Goal: Transaction & Acquisition: Purchase product/service

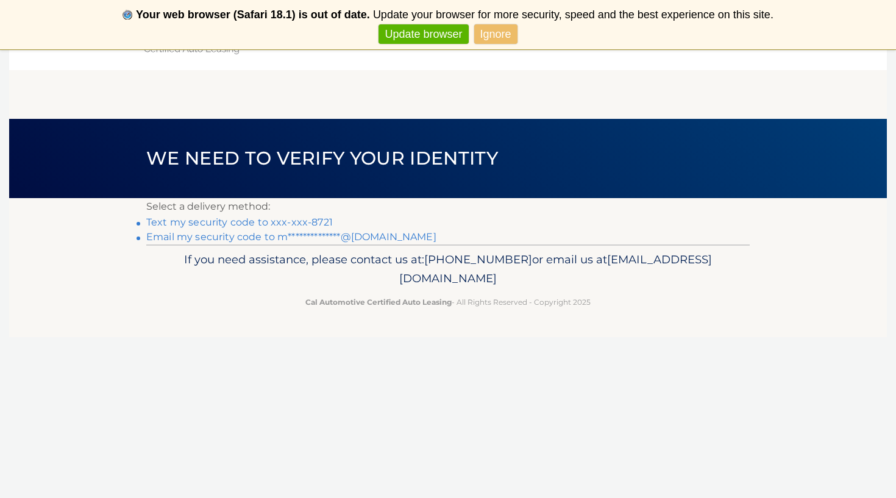
click at [488, 38] on link "Ignore" at bounding box center [495, 34] width 43 height 20
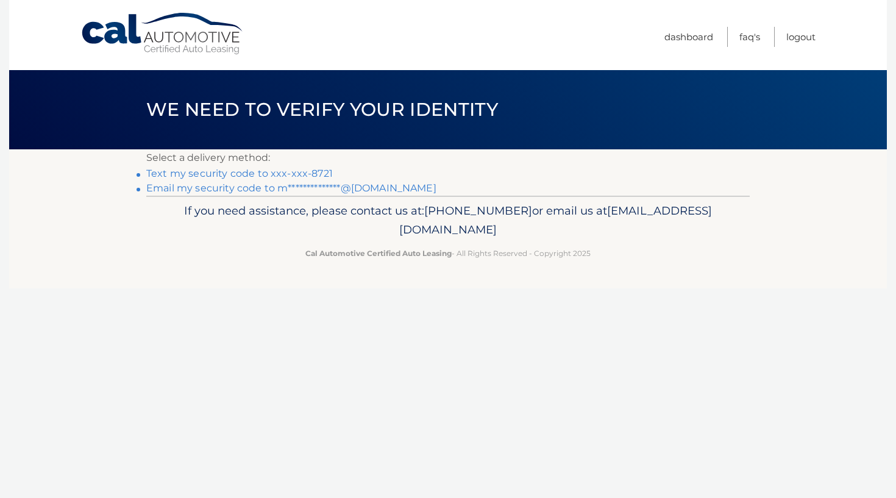
click at [304, 174] on link "Text my security code to xxx-xxx-8721" at bounding box center [239, 174] width 186 height 12
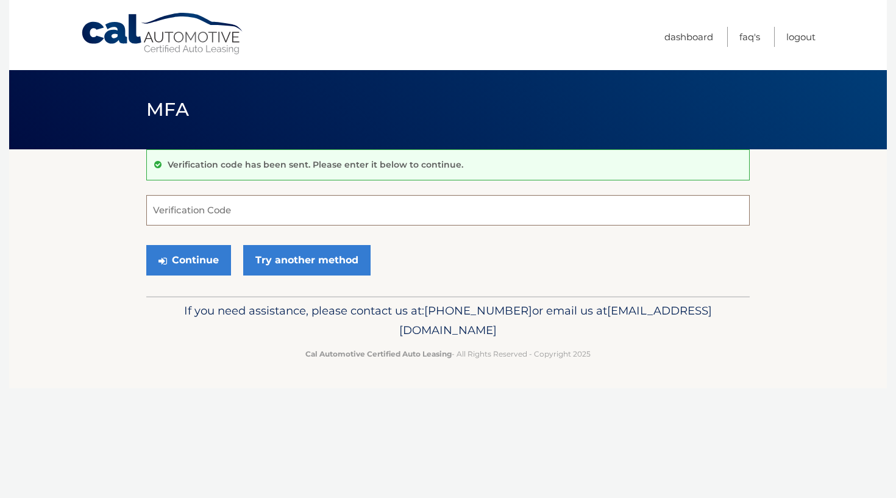
click at [331, 215] on input "Verification Code" at bounding box center [447, 210] width 603 height 30
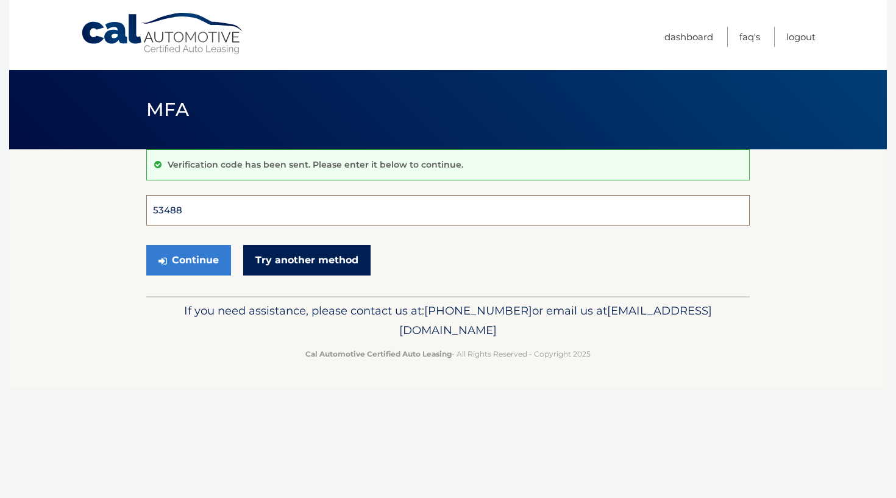
type input "534889"
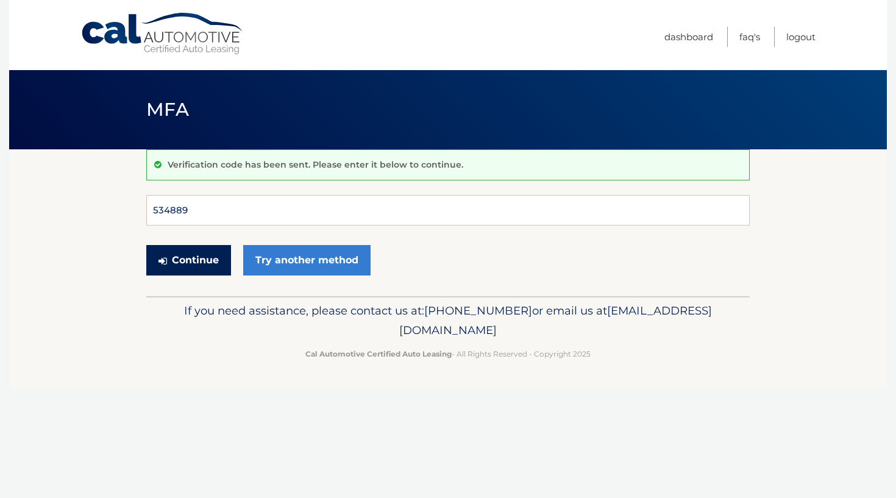
click at [188, 260] on button "Continue" at bounding box center [188, 260] width 85 height 30
click at [205, 271] on button "Continue" at bounding box center [188, 260] width 85 height 30
click at [205, 264] on button "Continue" at bounding box center [188, 260] width 85 height 30
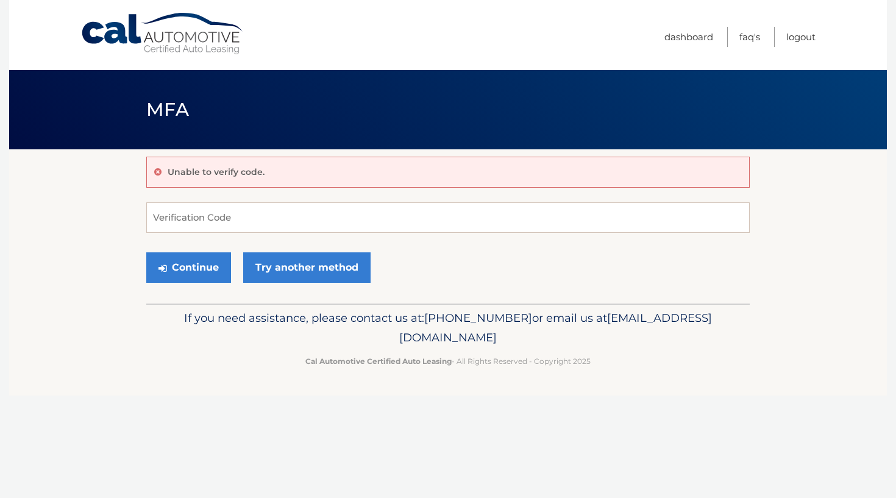
click at [203, 216] on input "Verification Code" at bounding box center [447, 217] width 603 height 30
click at [300, 213] on input "Verification Code" at bounding box center [447, 217] width 603 height 30
click at [274, 268] on link "Try another method" at bounding box center [306, 267] width 127 height 30
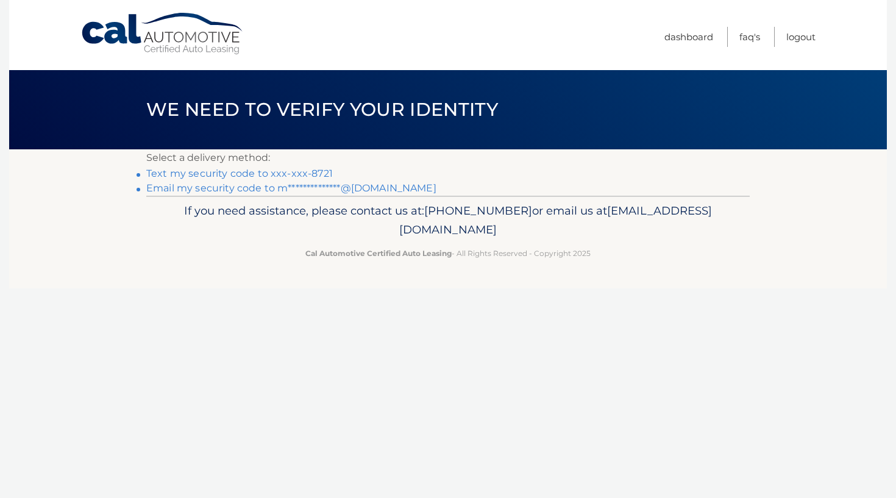
click at [286, 172] on link "Text my security code to xxx-xxx-8721" at bounding box center [239, 174] width 186 height 12
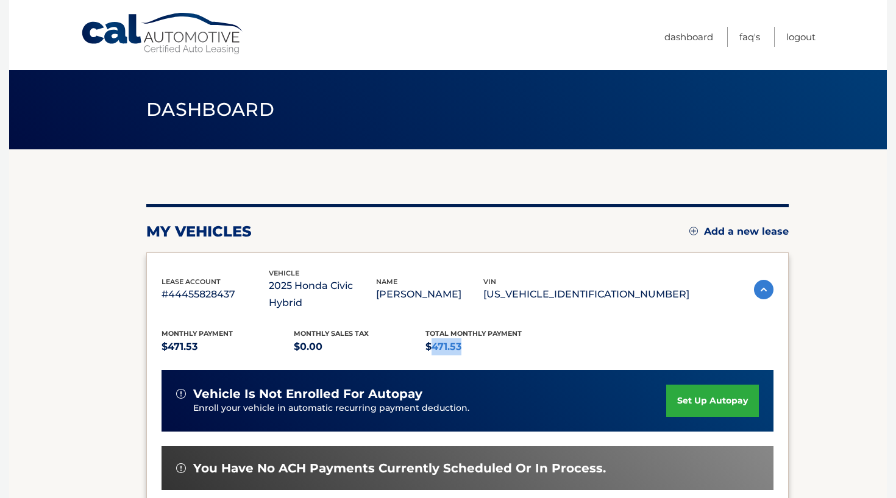
drag, startPoint x: 430, startPoint y: 328, endPoint x: 463, endPoint y: 328, distance: 32.3
click at [464, 338] on p "$471.53" at bounding box center [491, 346] width 132 height 17
copy p "471.53"
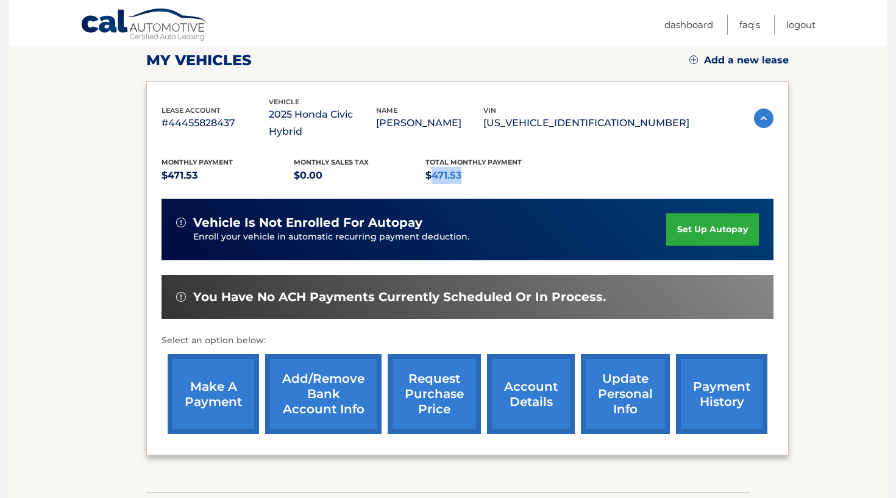
scroll to position [204, 0]
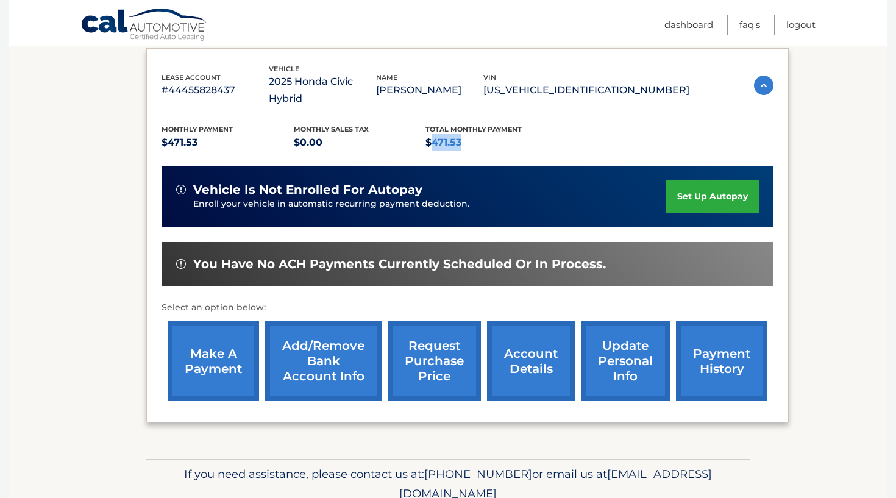
click at [207, 339] on link "make a payment" at bounding box center [213, 361] width 91 height 80
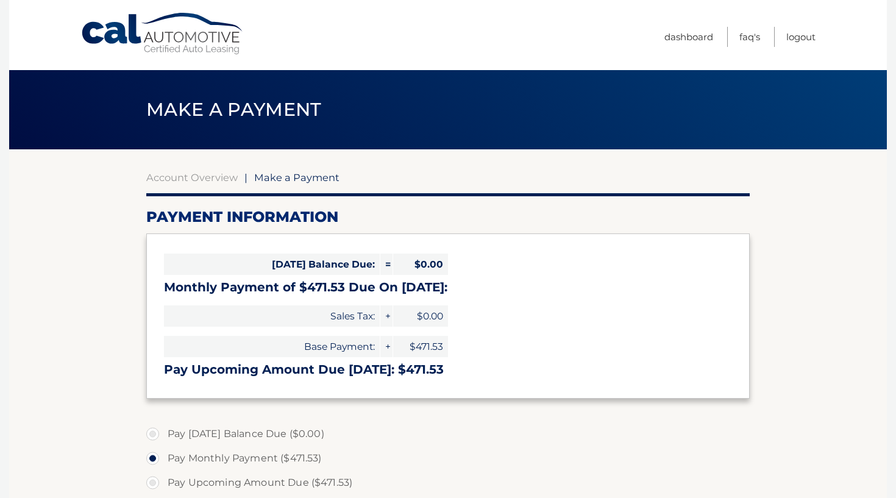
select select "MGQzMDI5ZGYtZTM3Ni00YTVkLTg2NTktMjk1M2Y3YzM2YWZl"
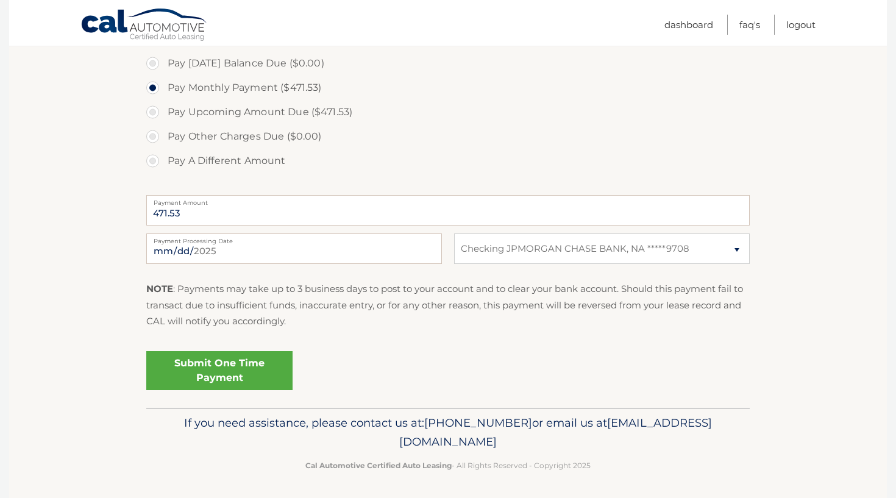
scroll to position [370, 0]
click at [242, 375] on link "Submit One Time Payment" at bounding box center [219, 371] width 146 height 39
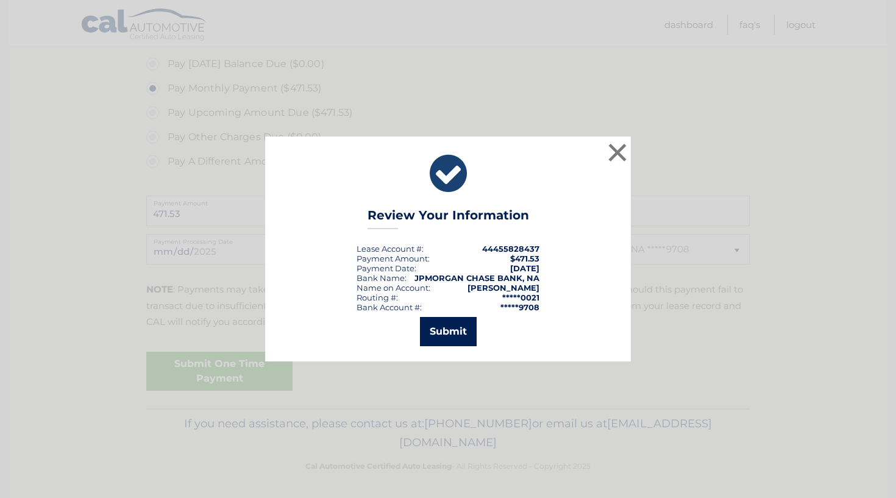
click at [468, 330] on button "Submit" at bounding box center [448, 331] width 57 height 29
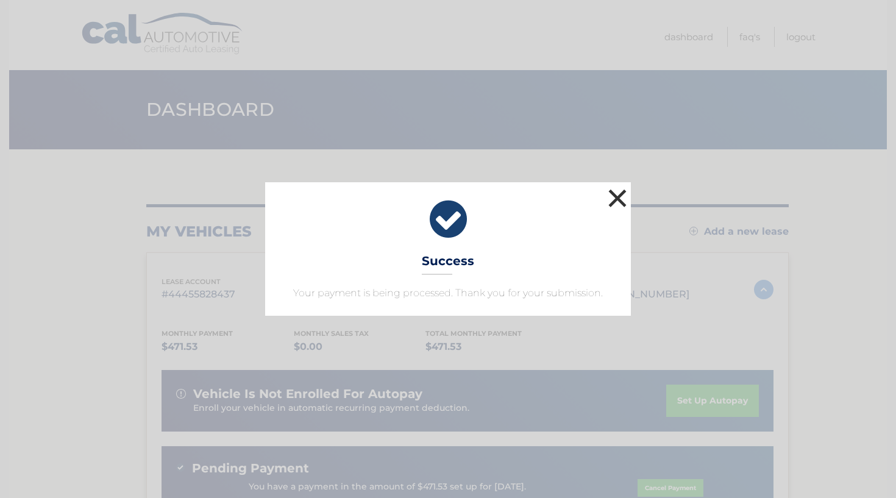
click at [616, 193] on button "×" at bounding box center [617, 198] width 24 height 24
